Goal: Task Accomplishment & Management: Manage account settings

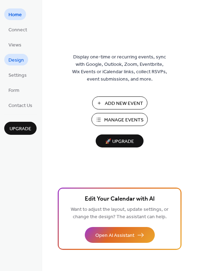
click at [15, 58] on span "Design" at bounding box center [16, 60] width 16 height 7
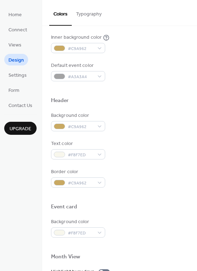
scroll to position [188, 0]
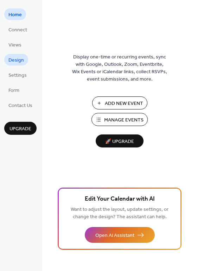
click at [21, 59] on span "Design" at bounding box center [16, 60] width 16 height 7
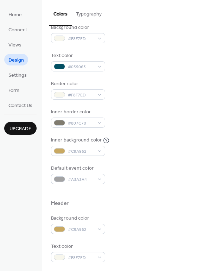
scroll to position [82, 0]
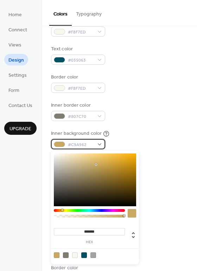
click at [86, 146] on span "#C9A962" at bounding box center [81, 144] width 26 height 7
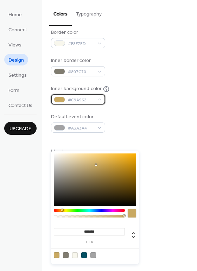
scroll to position [136, 0]
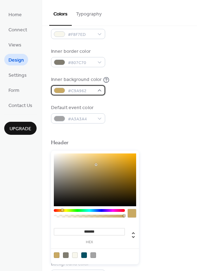
click at [99, 89] on div "#C9A962" at bounding box center [78, 90] width 54 height 10
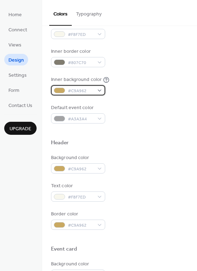
click at [94, 89] on div "#C9A962" at bounding box center [78, 90] width 54 height 10
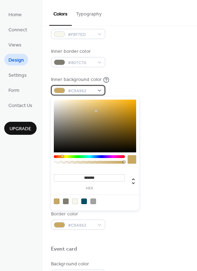
click at [84, 90] on span "#C9A962" at bounding box center [81, 90] width 26 height 7
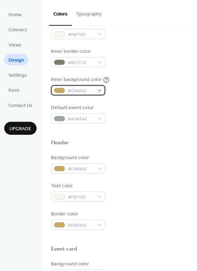
click at [87, 91] on span "#C9A962" at bounding box center [81, 90] width 26 height 7
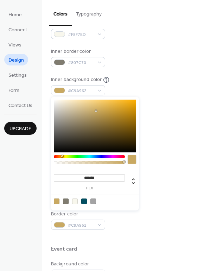
click at [74, 202] on div at bounding box center [75, 202] width 6 height 6
type input "*******"
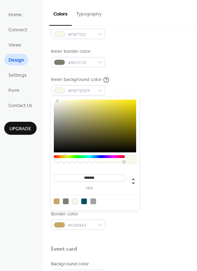
click at [172, 132] on div at bounding box center [119, 132] width 137 height 16
